Goal: Task Accomplishment & Management: Use online tool/utility

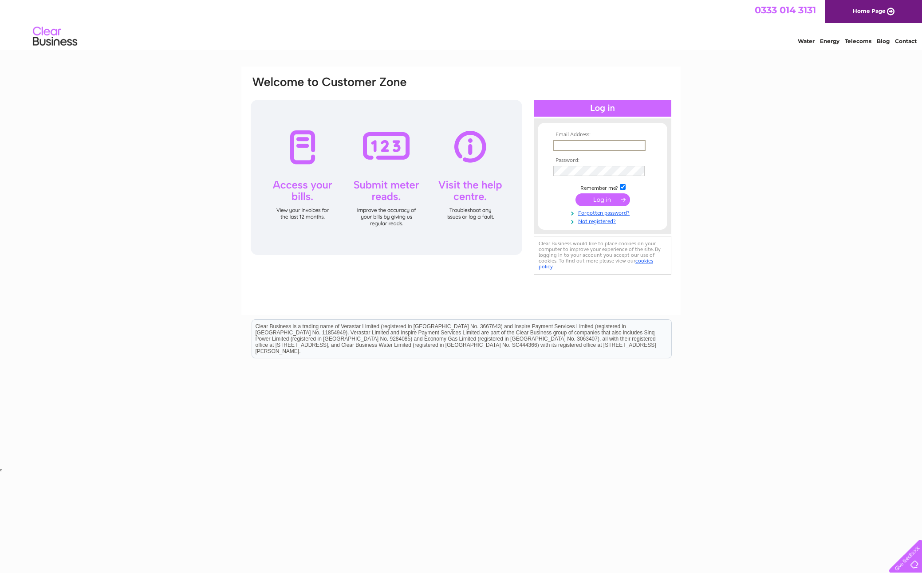
click at [612, 143] on input "text" at bounding box center [599, 145] width 92 height 11
click at [640, 148] on input "text" at bounding box center [599, 145] width 92 height 11
type input "faisal_aslam@hotmail.com"
click at [603, 199] on input "submit" at bounding box center [603, 200] width 55 height 12
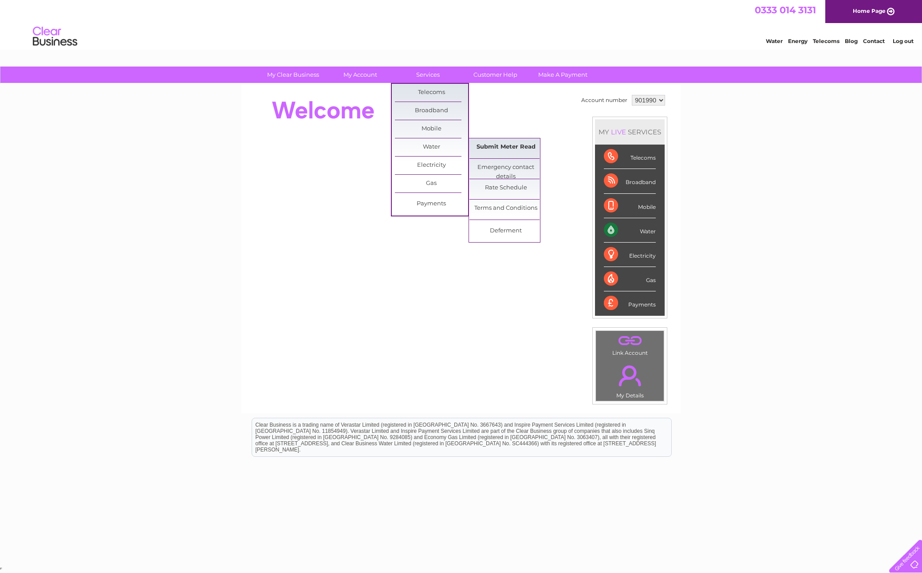
click at [483, 146] on link "Submit Meter Read" at bounding box center [506, 147] width 73 height 18
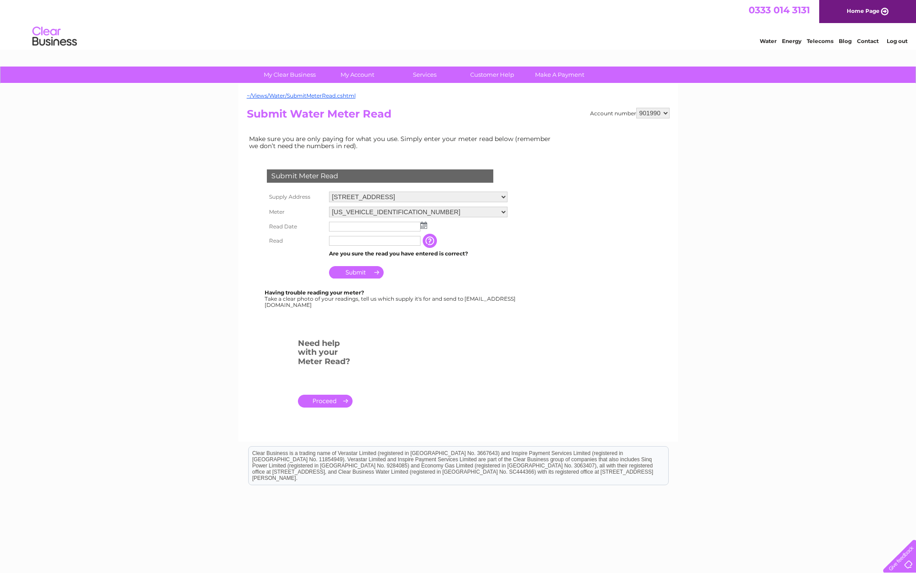
click at [425, 225] on img at bounding box center [423, 225] width 7 height 7
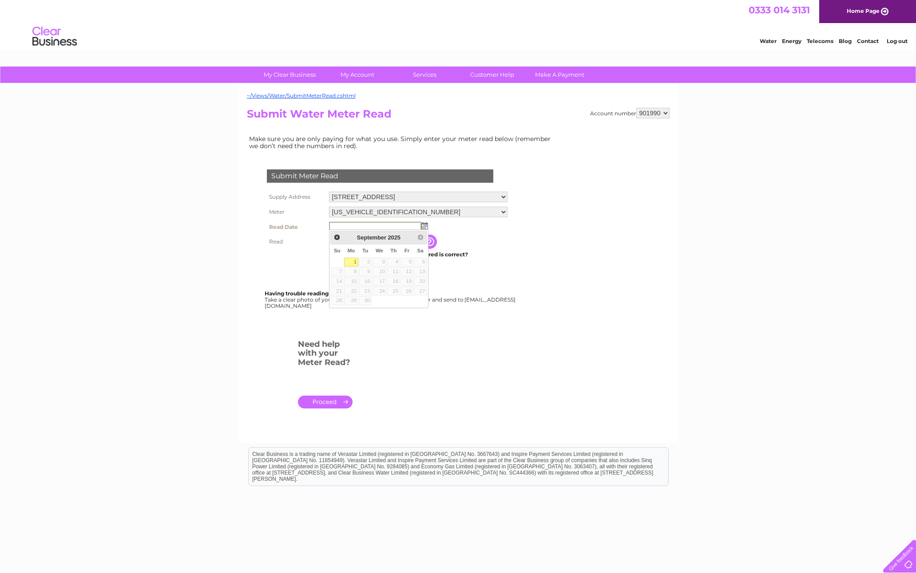
click at [356, 263] on link "1" at bounding box center [351, 262] width 14 height 9
type input "[DATE]"
click at [429, 242] on input "button" at bounding box center [431, 241] width 16 height 14
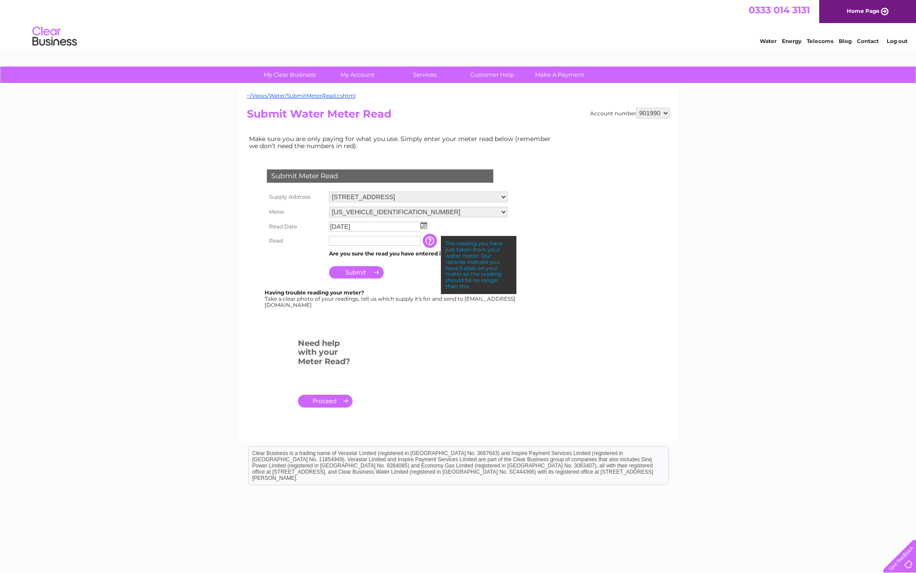
click at [395, 242] on input "text" at bounding box center [374, 241] width 91 height 10
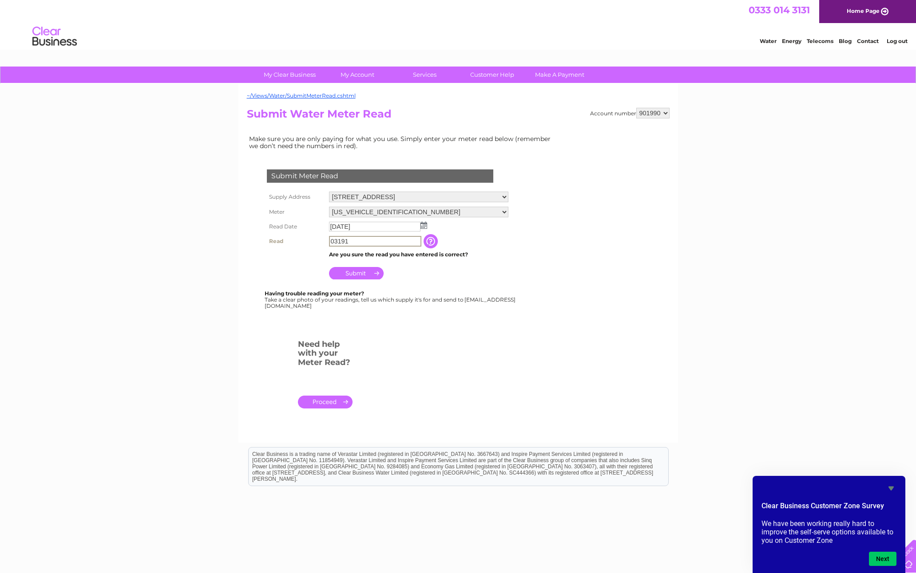
type input "03191"
click at [362, 272] on input "Submit" at bounding box center [356, 273] width 55 height 12
